Goal: Task Accomplishment & Management: Complete application form

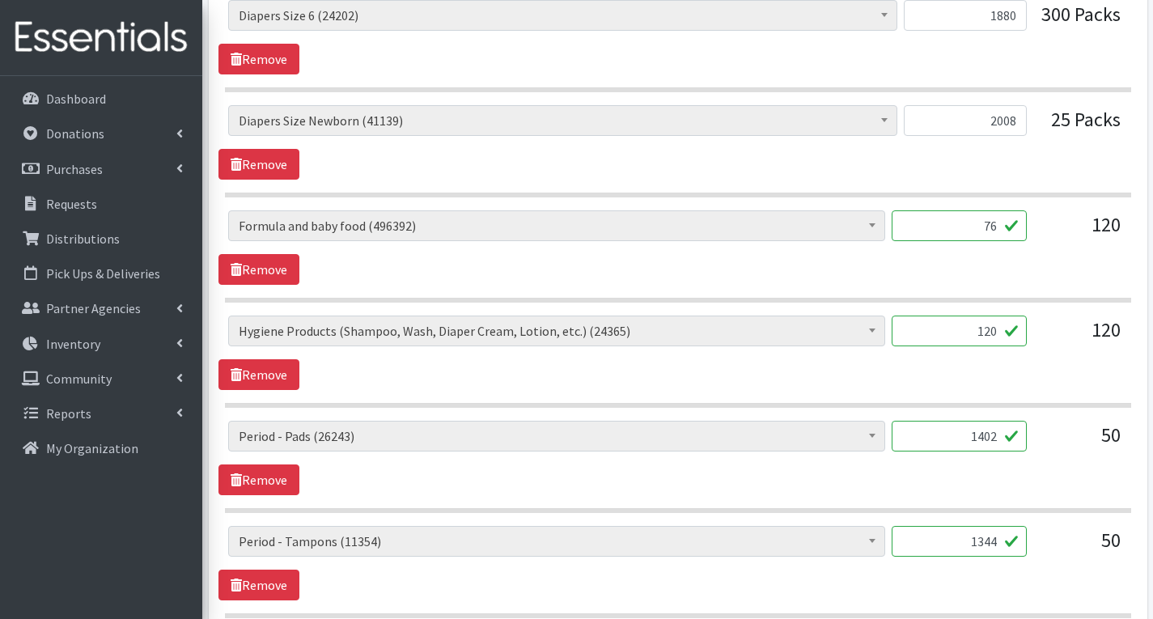
scroll to position [1942, 0]
type input "30"
click at [1001, 336] on input "120" at bounding box center [959, 330] width 135 height 31
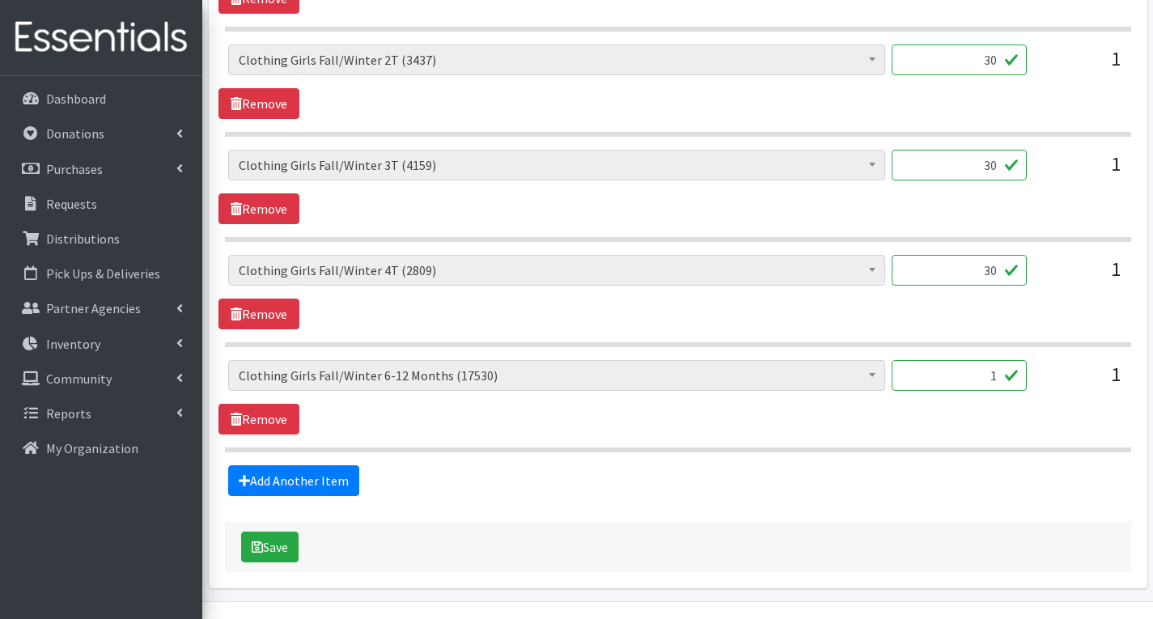
scroll to position [3727, 0]
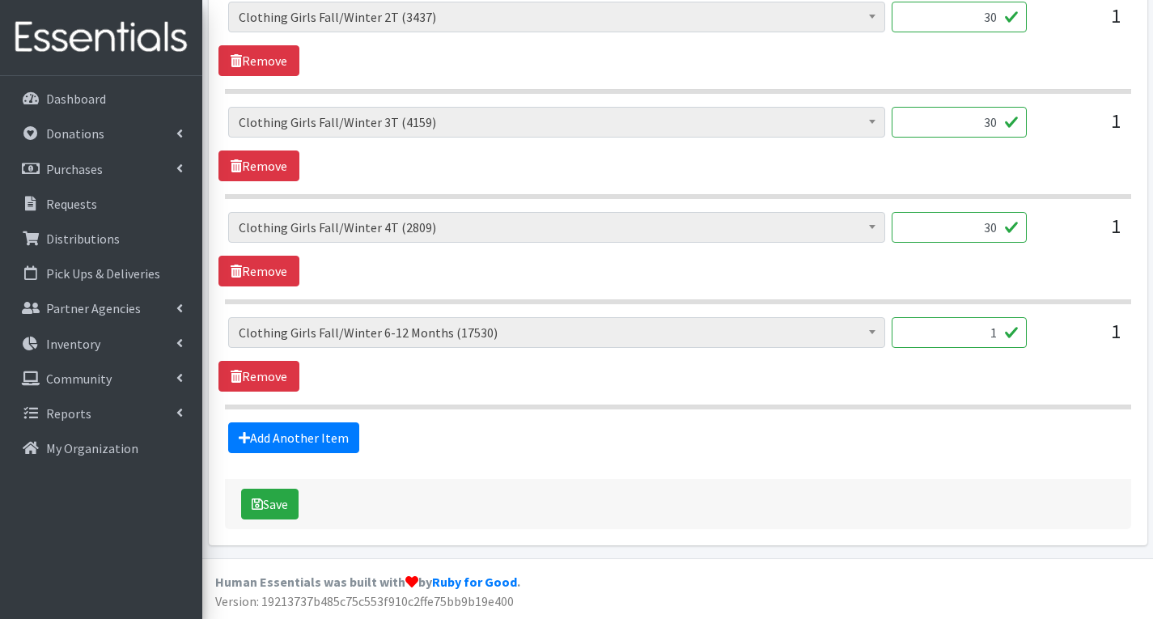
type input "135"
click at [999, 333] on input "1" at bounding box center [959, 332] width 135 height 31
type input "40"
click at [944, 360] on div "40" at bounding box center [959, 339] width 135 height 44
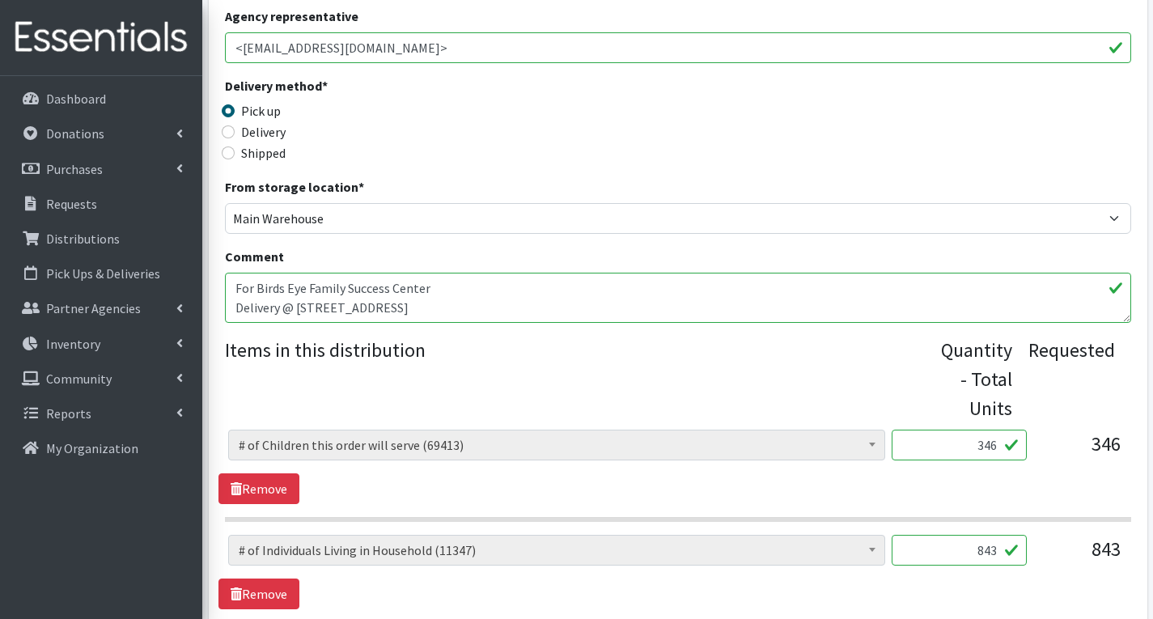
scroll to position [329, 0]
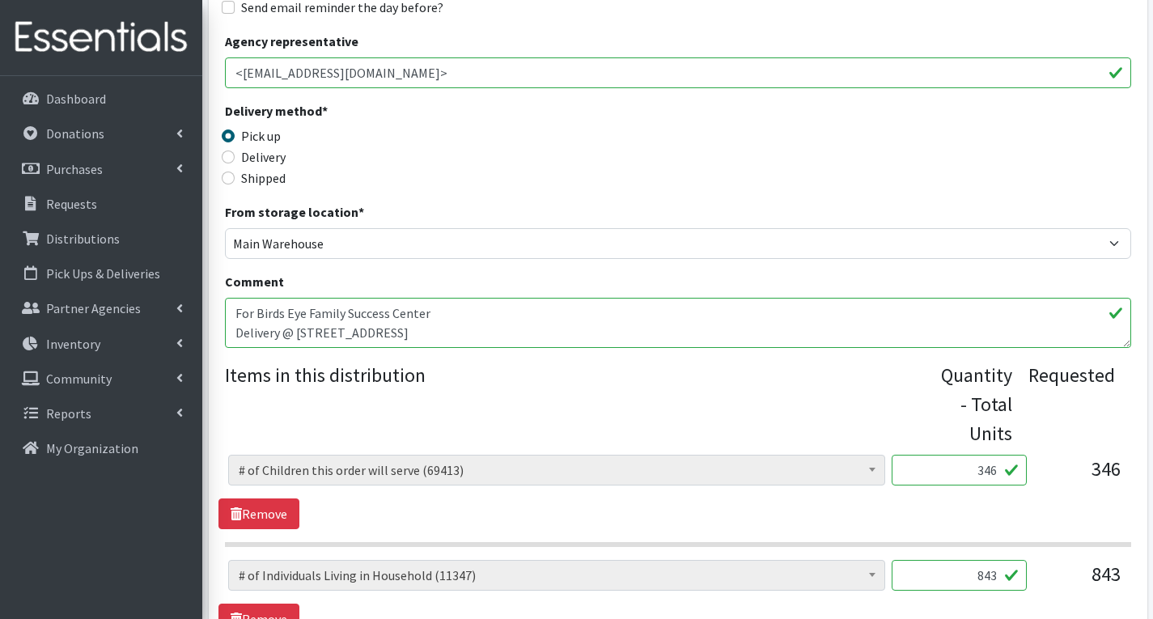
click at [529, 337] on textarea "For Birds Eye Family Success Center Delivery @ [STREET_ADDRESS]" at bounding box center [678, 323] width 906 height 50
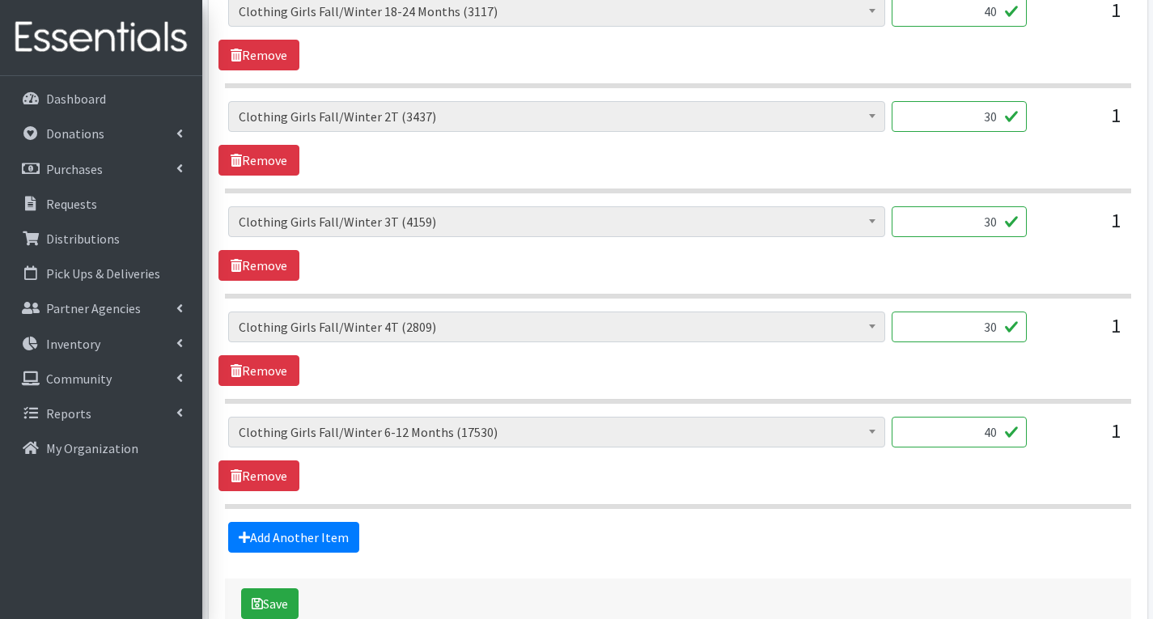
scroll to position [3727, 0]
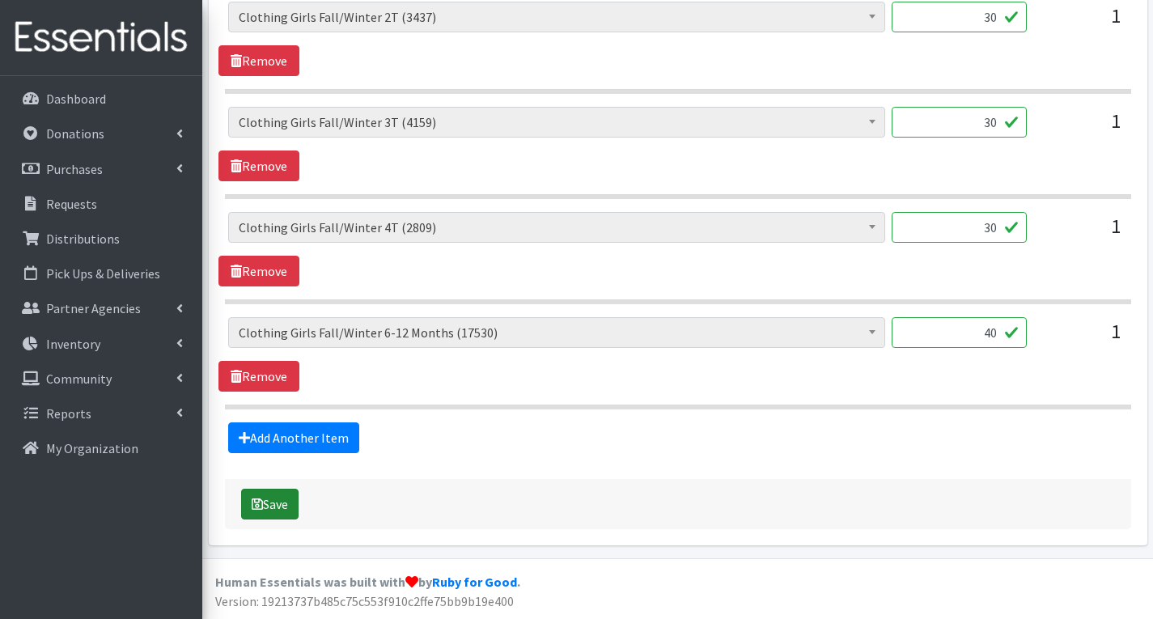
type textarea "For Birds Eye Family Success Center Delivery @ [STREET_ADDRESS] MHM- Sorry, we …"
click at [282, 508] on button "Save" at bounding box center [269, 504] width 57 height 31
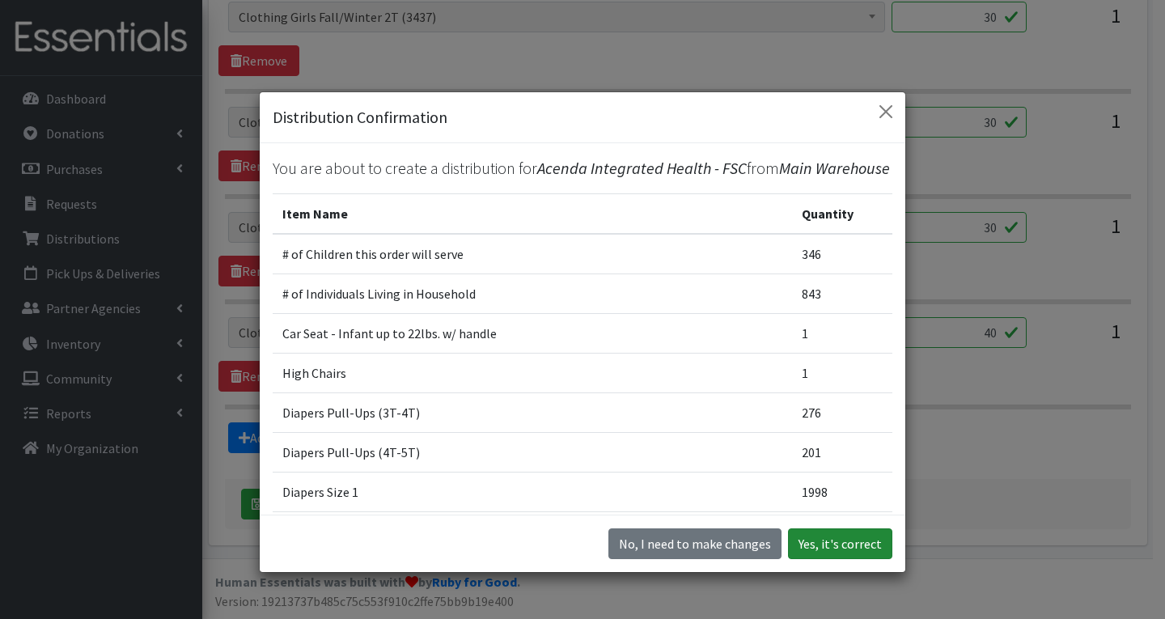
click at [816, 548] on button "Yes, it's correct" at bounding box center [840, 543] width 104 height 31
